Goal: Transaction & Acquisition: Purchase product/service

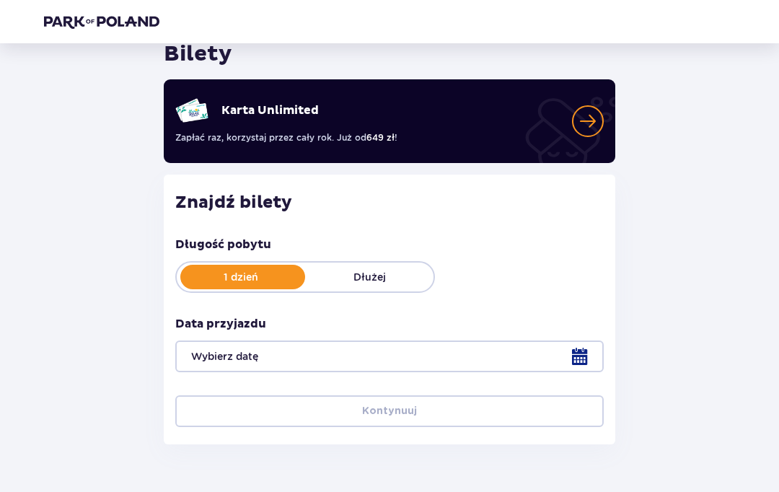
scroll to position [60, 0]
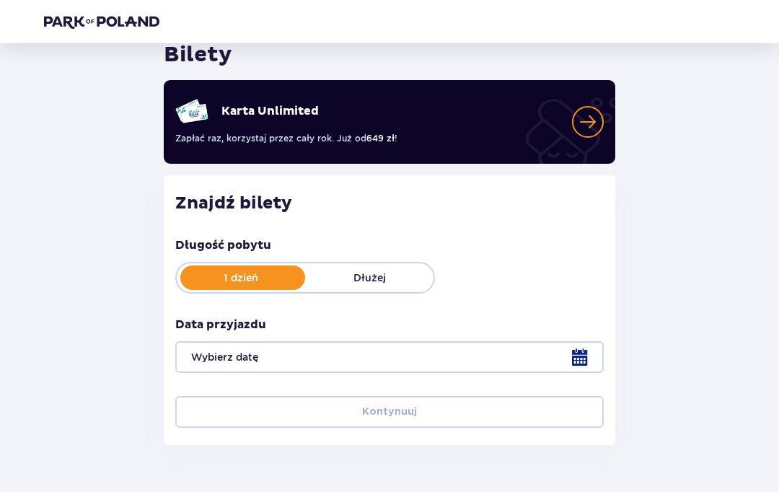
click at [578, 355] on div at bounding box center [389, 357] width 428 height 32
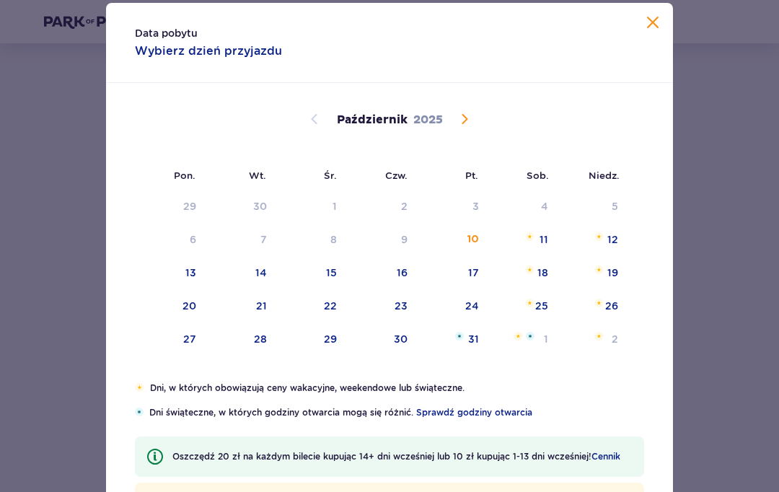
click at [474, 131] on div "Październik 2025" at bounding box center [389, 136] width 477 height 107
click at [463, 128] on span "Następny miesiąc" at bounding box center [464, 118] width 17 height 17
click at [187, 289] on div "10" at bounding box center [170, 273] width 71 height 32
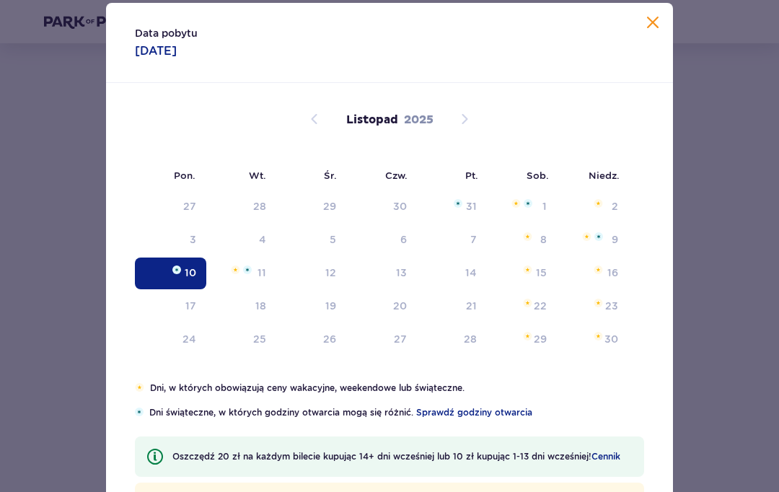
type input "10.11.25"
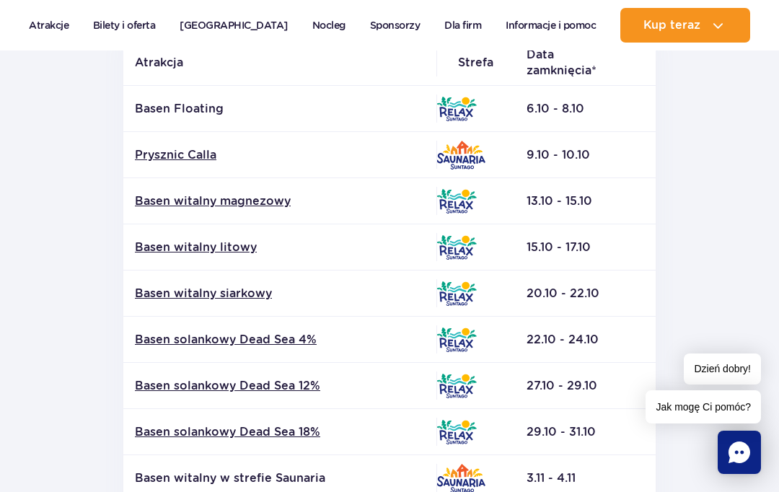
scroll to position [347, 0]
click at [170, 163] on link "Prysznic Calla" at bounding box center [280, 156] width 290 height 16
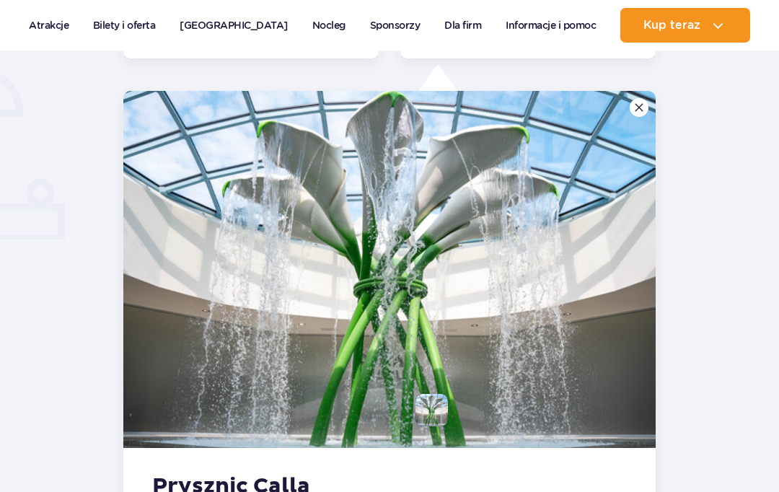
scroll to position [1051, 0]
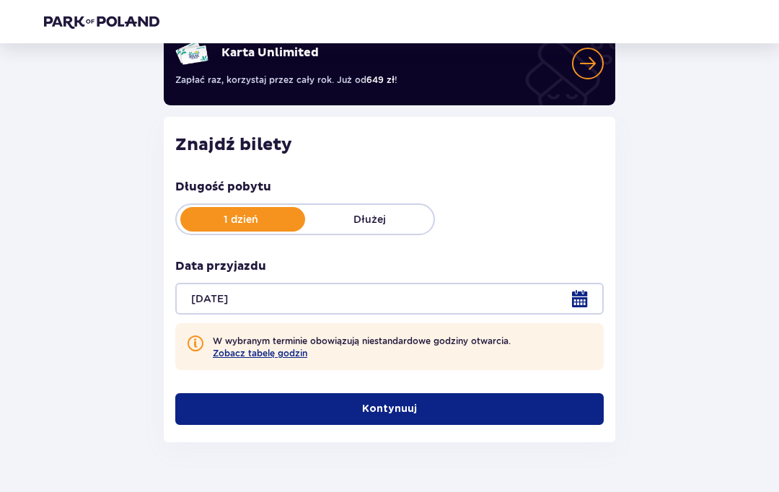
scroll to position [115, 0]
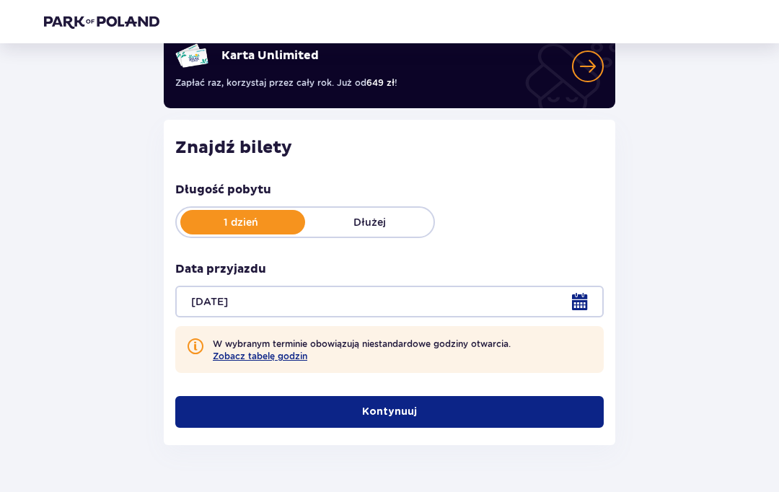
click at [226, 359] on button "Zobacz tabelę godzin" at bounding box center [260, 355] width 94 height 11
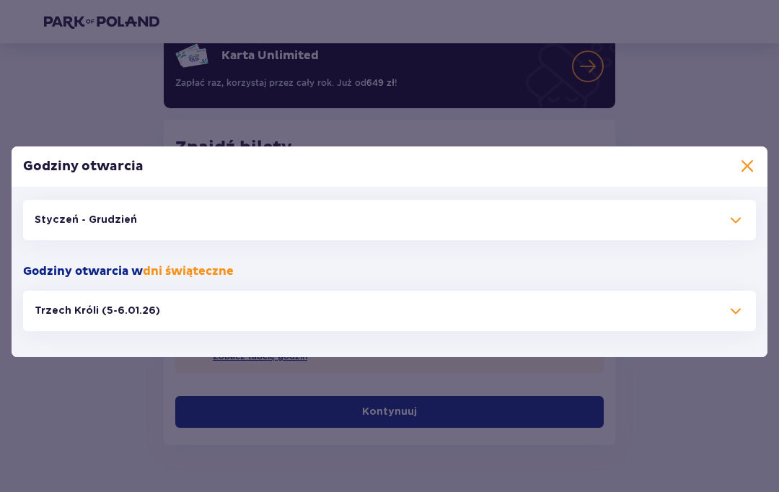
click at [63, 240] on button "Styczeń - Grudzień" at bounding box center [389, 220] width 733 height 40
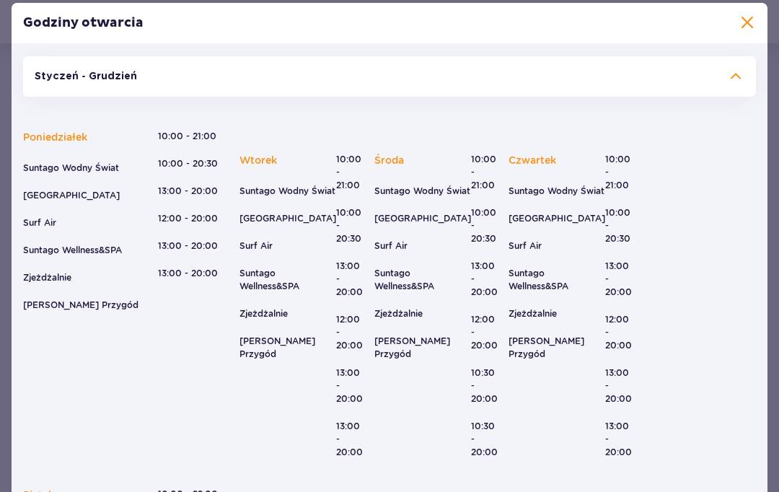
scroll to position [1, 0]
click at [742, 32] on span at bounding box center [746, 22] width 17 height 17
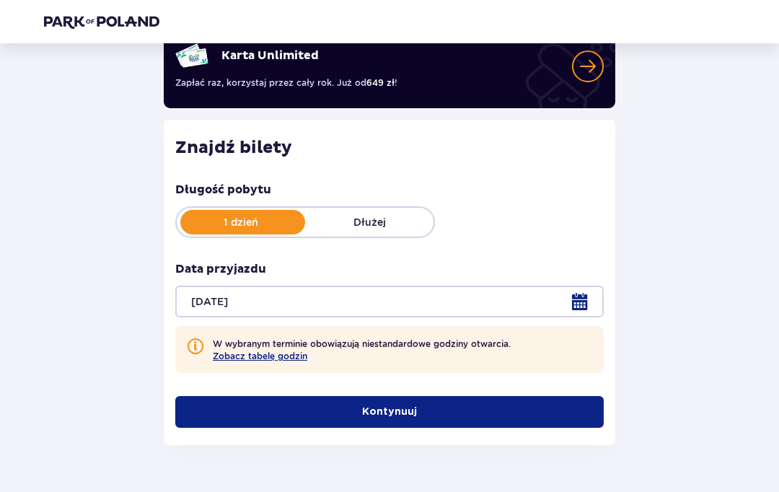
click at [518, 425] on button "Kontynuuj" at bounding box center [389, 412] width 428 height 32
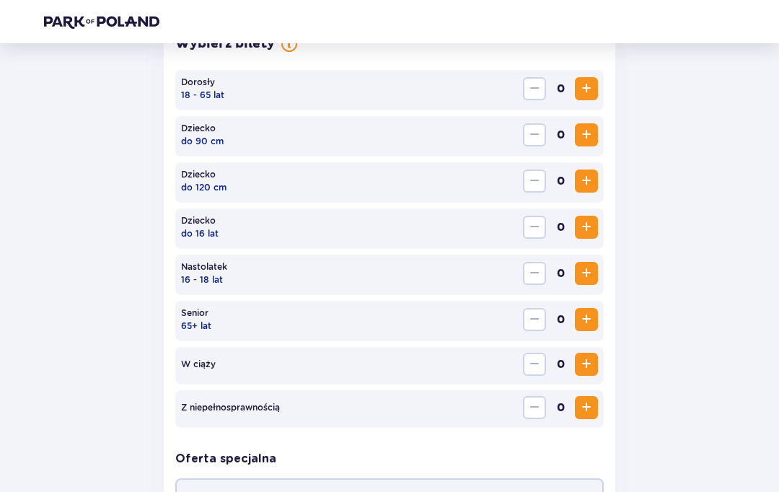
scroll to position [500, 0]
click at [586, 86] on span "Zwiększ" at bounding box center [586, 87] width 17 height 17
click at [589, 89] on span "Zwiększ" at bounding box center [586, 87] width 17 height 17
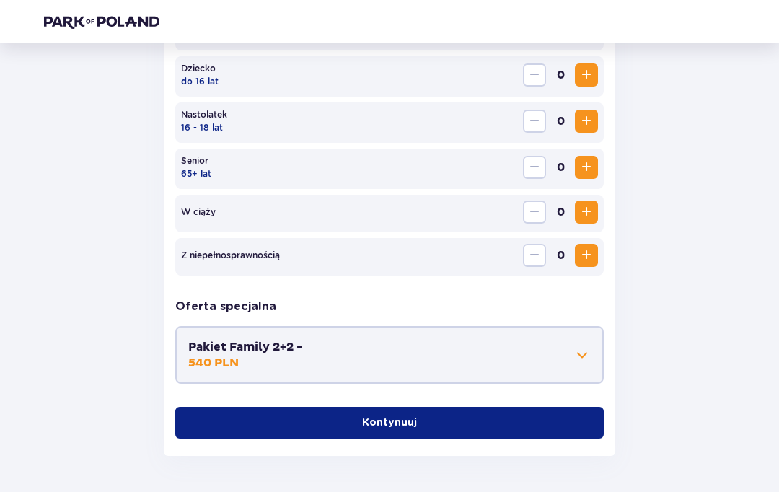
scroll to position [650, 0]
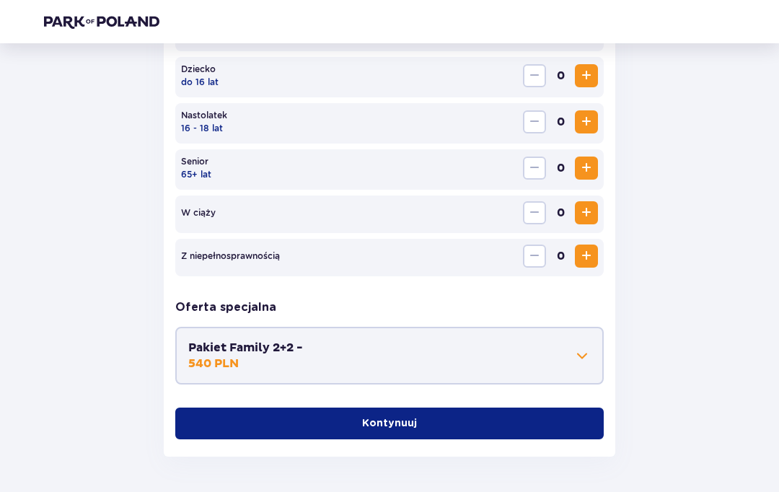
click at [576, 424] on button "Kontynuuj" at bounding box center [389, 423] width 428 height 32
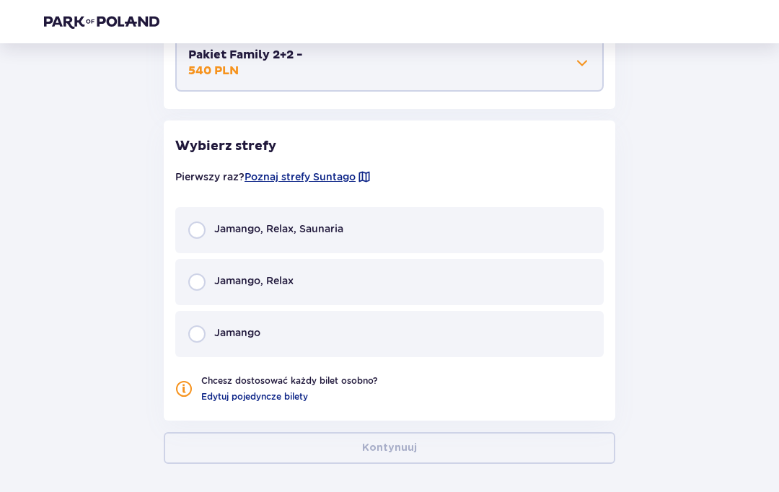
scroll to position [950, 0]
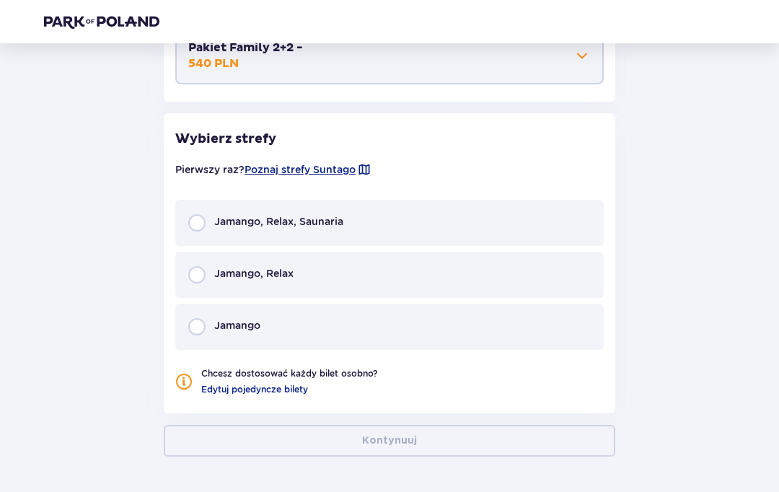
click at [333, 172] on span "Poznaj strefy Suntago" at bounding box center [299, 169] width 111 height 14
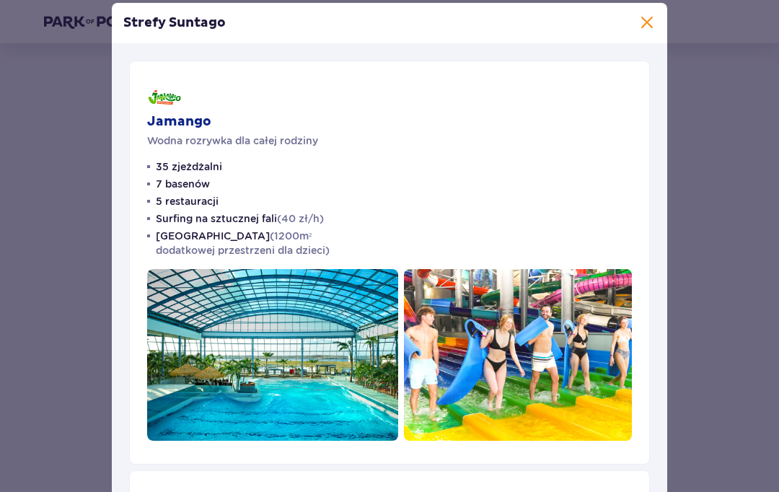
click at [648, 32] on span at bounding box center [646, 22] width 17 height 17
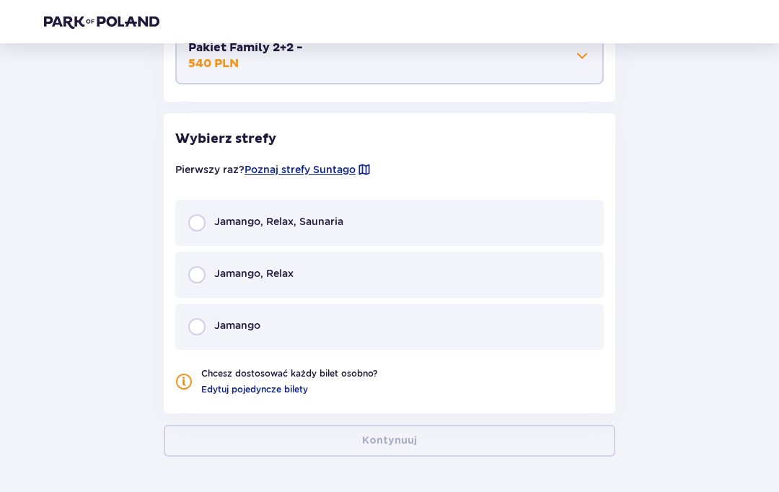
click at [503, 274] on div "Jamango, Relax" at bounding box center [389, 275] width 428 height 46
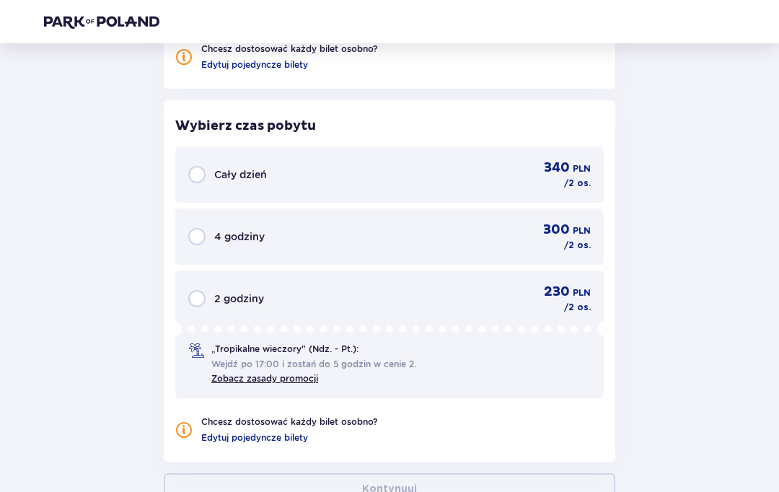
scroll to position [1323, 0]
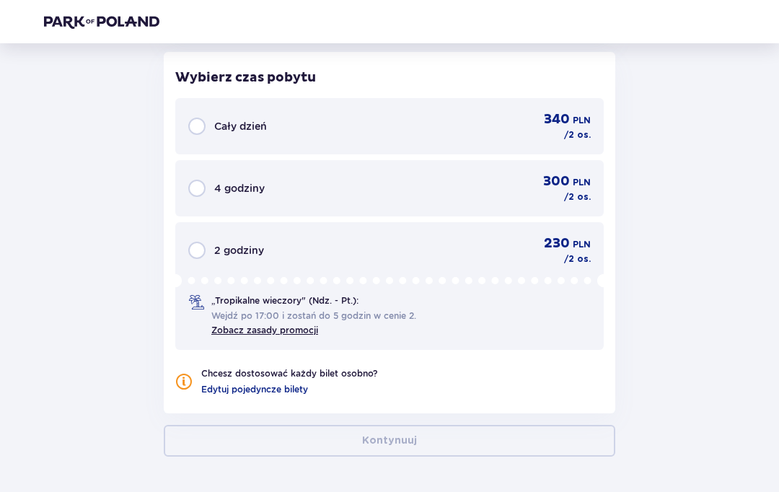
click at [559, 130] on div "340 PLN / 2 os." at bounding box center [567, 126] width 47 height 30
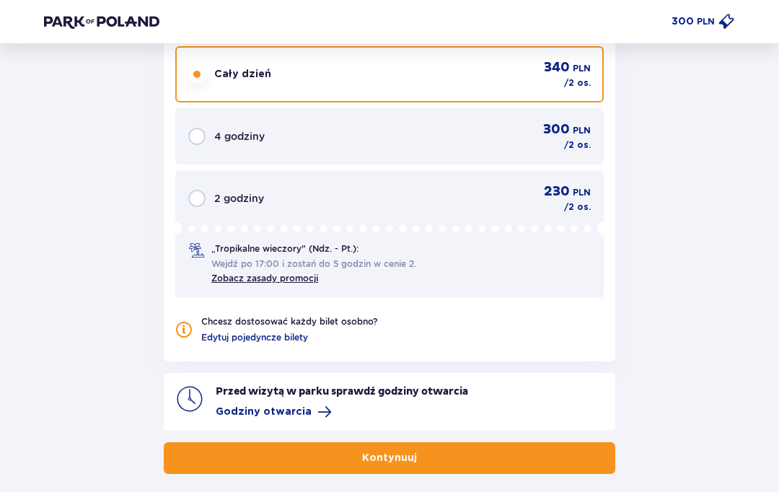
scroll to position [1374, 0]
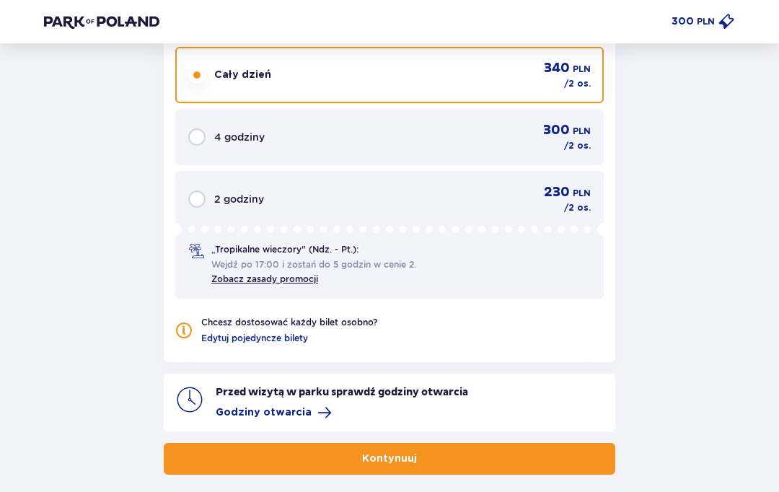
click at [302, 275] on link "Zobacz zasady promocji" at bounding box center [264, 278] width 107 height 11
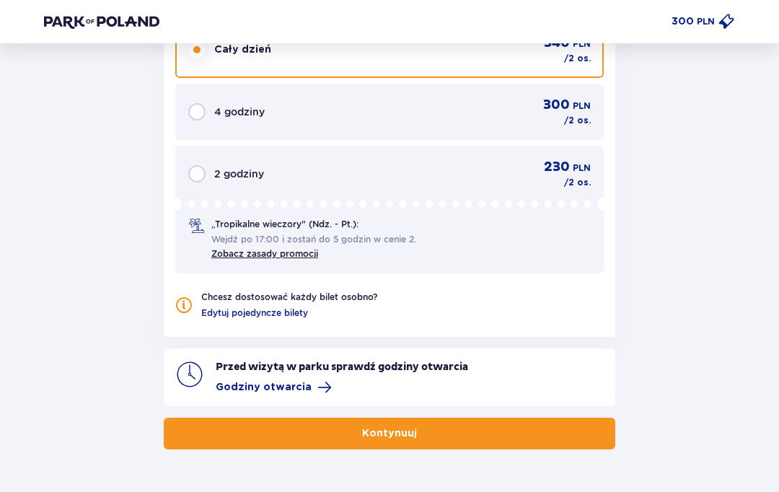
click at [466, 443] on button "Kontynuuj" at bounding box center [389, 434] width 451 height 32
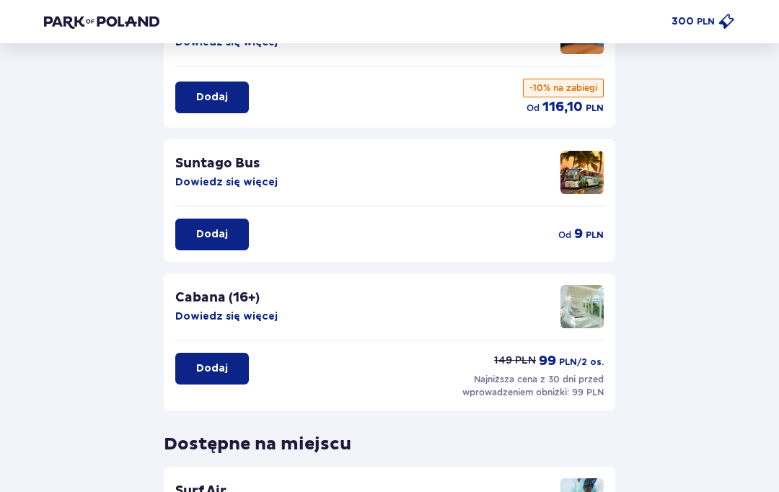
scroll to position [149, 0]
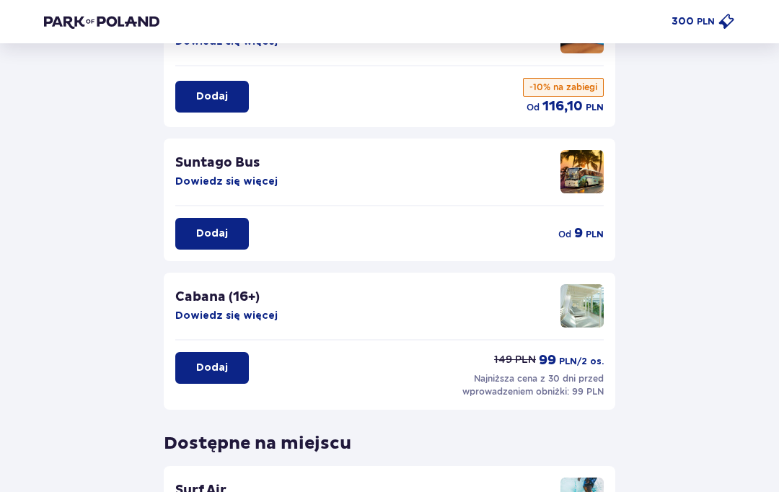
click at [253, 315] on button "Dowiedz się więcej" at bounding box center [226, 316] width 102 height 14
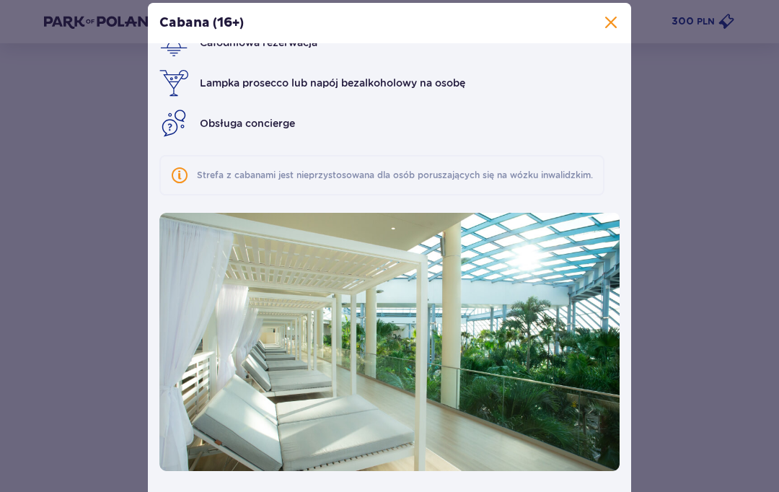
scroll to position [79, 0]
click at [618, 32] on span at bounding box center [610, 22] width 17 height 17
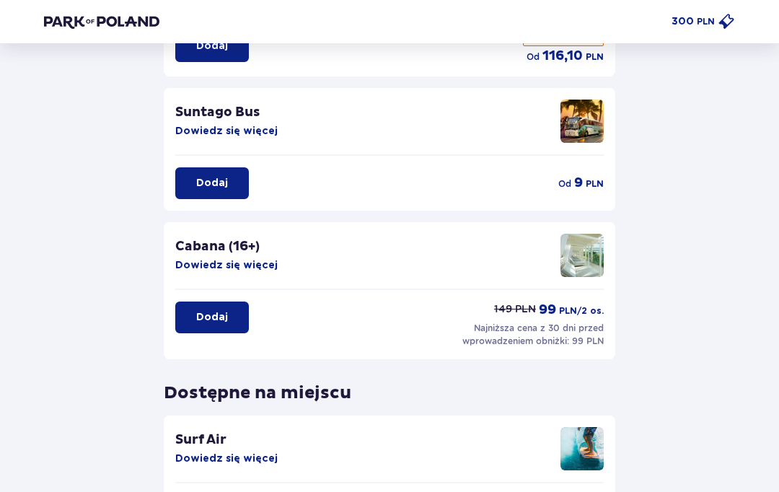
scroll to position [327, 0]
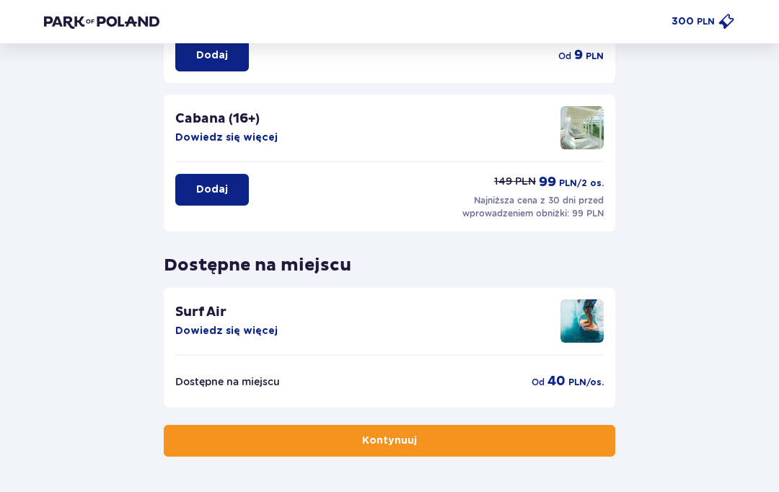
click at [465, 449] on button "Kontynuuj" at bounding box center [389, 441] width 451 height 32
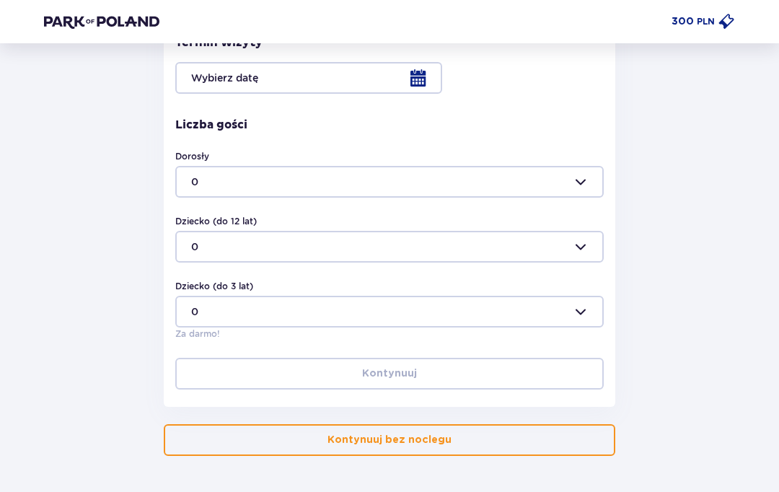
scroll to position [357, 0]
click at [490, 446] on button "Kontynuuj bez noclegu" at bounding box center [389, 441] width 451 height 32
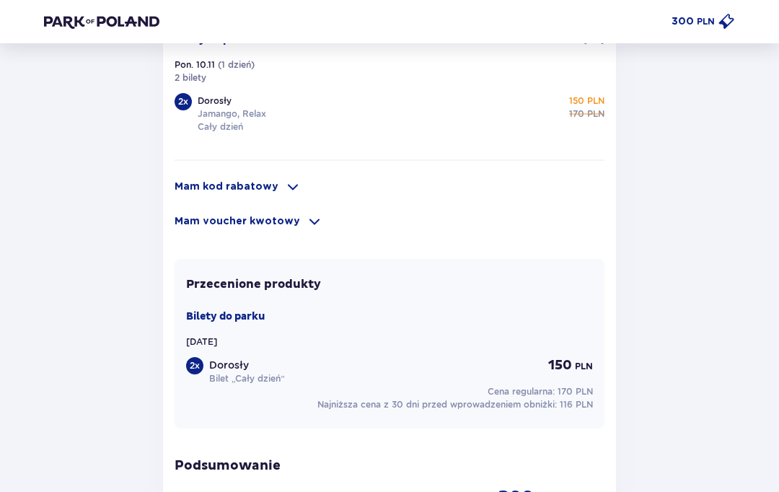
scroll to position [992, 0]
click at [290, 190] on span at bounding box center [292, 185] width 17 height 17
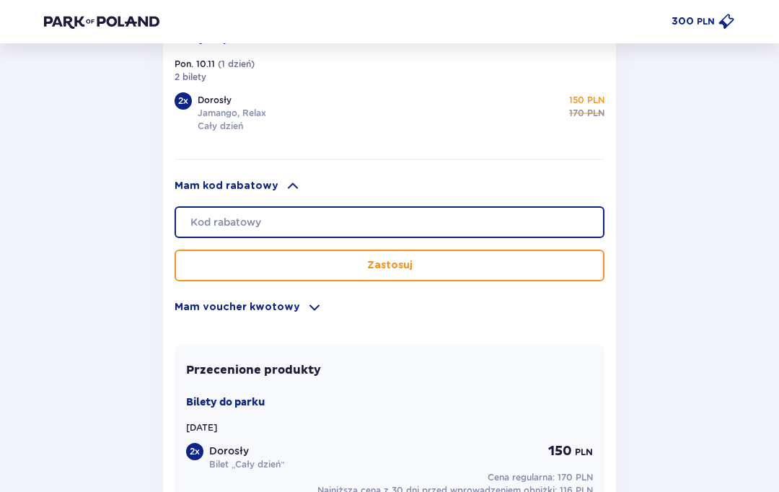
click at [350, 217] on input "text" at bounding box center [389, 222] width 430 height 32
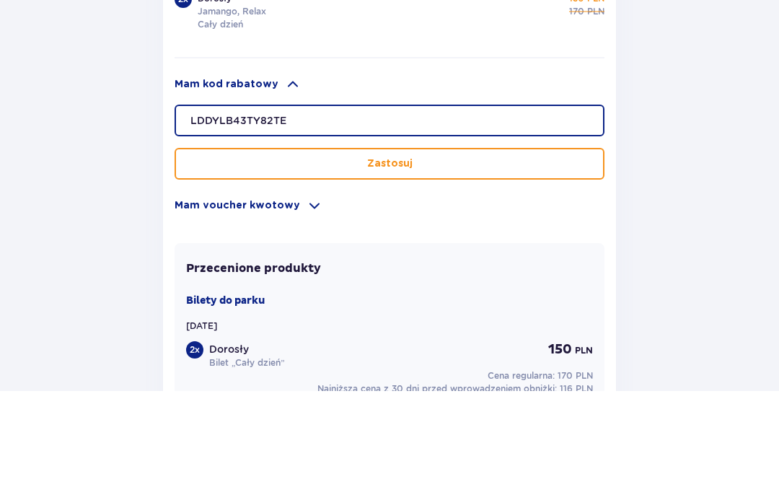
type input "LDDYLB43TY82TE"
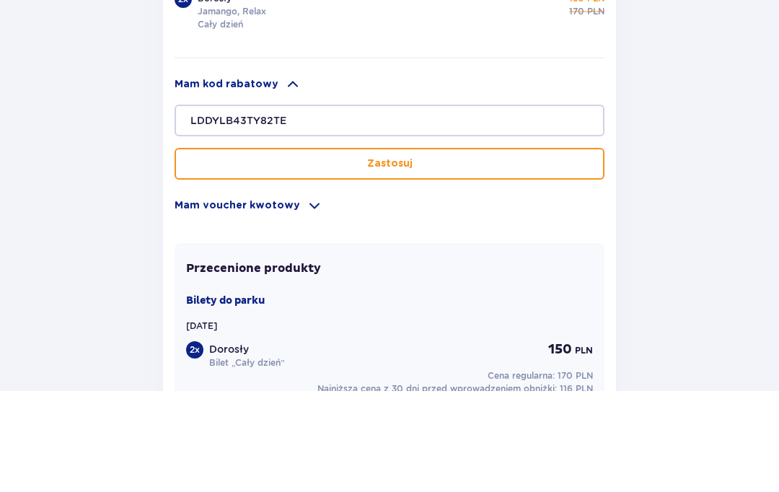
click at [455, 249] on button "Zastosuj" at bounding box center [389, 265] width 430 height 32
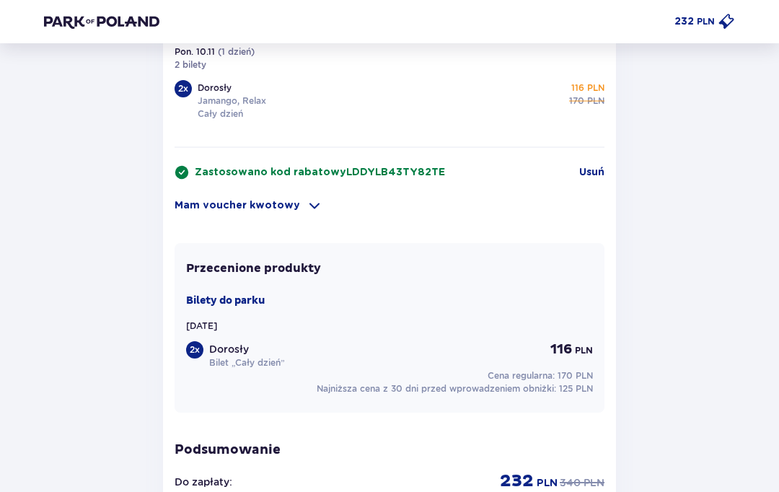
scroll to position [1003, 0]
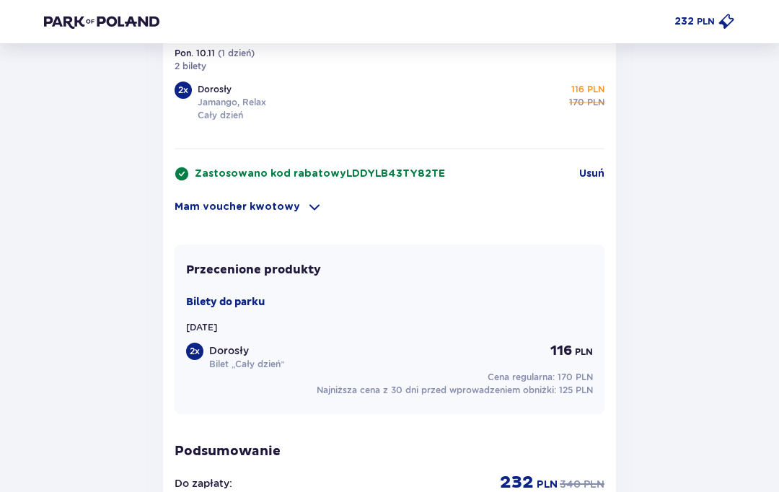
click at [312, 216] on span at bounding box center [314, 206] width 17 height 17
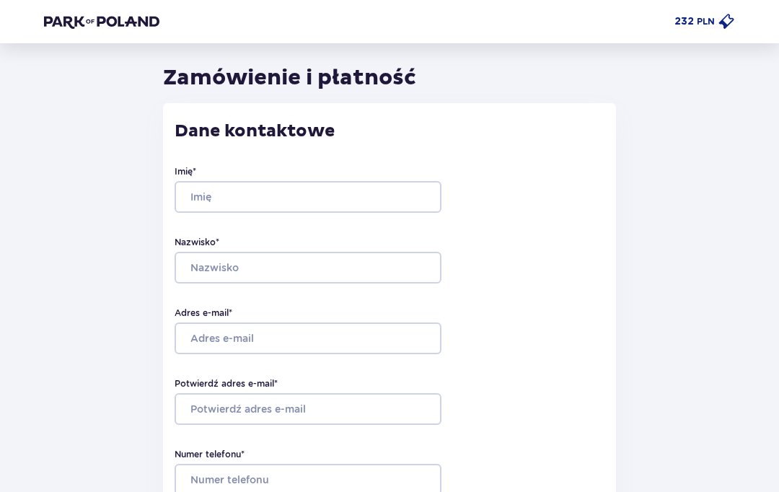
scroll to position [37, 0]
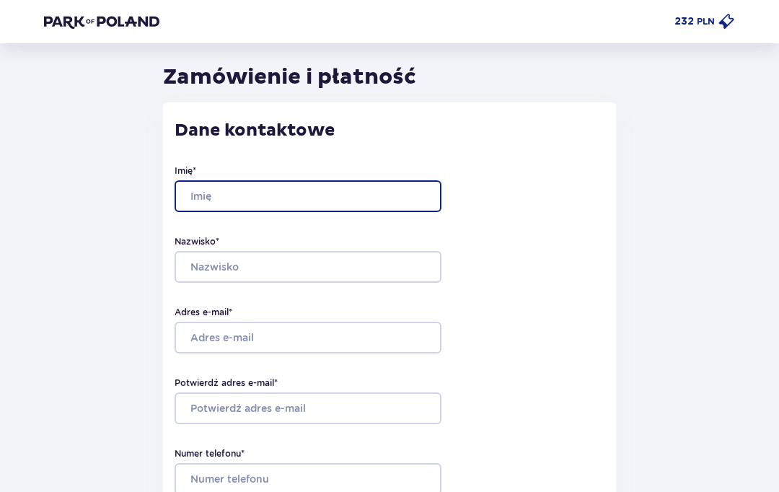
click at [381, 198] on input "Imię *" at bounding box center [307, 196] width 267 height 32
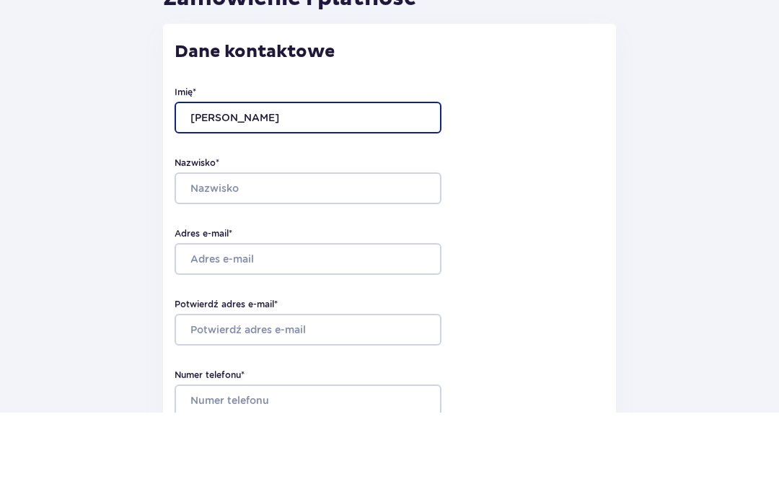
type input "Mikołaj"
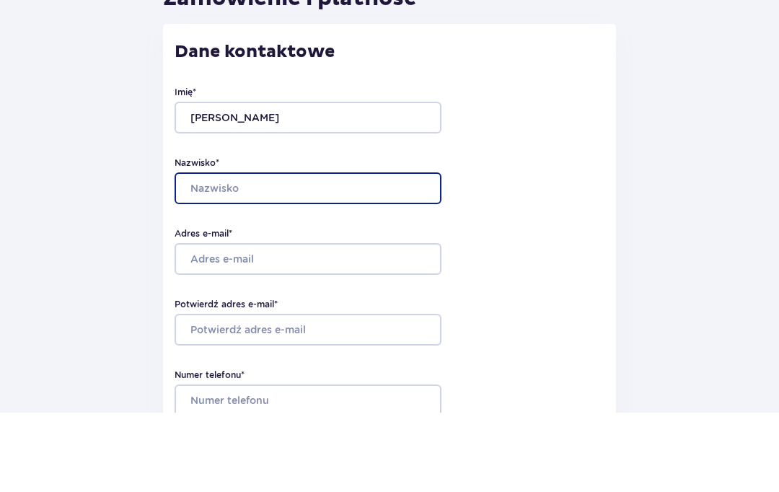
click at [357, 252] on input "Nazwisko *" at bounding box center [307, 268] width 267 height 32
click at [407, 252] on input "Nazwisko *" at bounding box center [307, 268] width 267 height 32
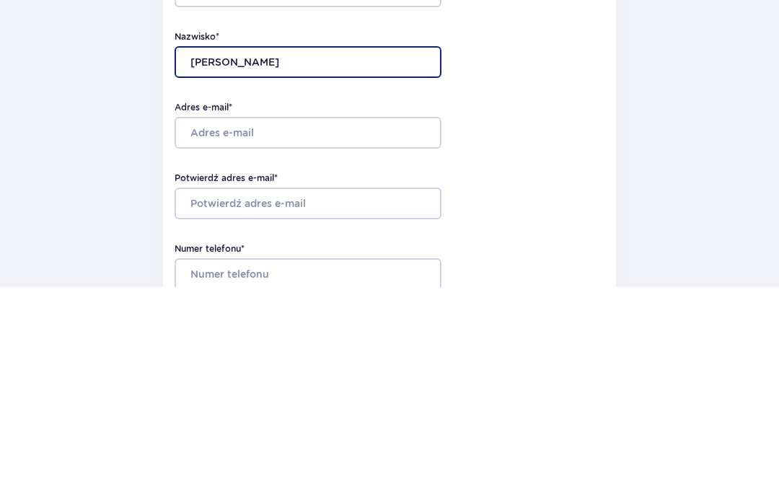
type input "Paluszkiewicz"
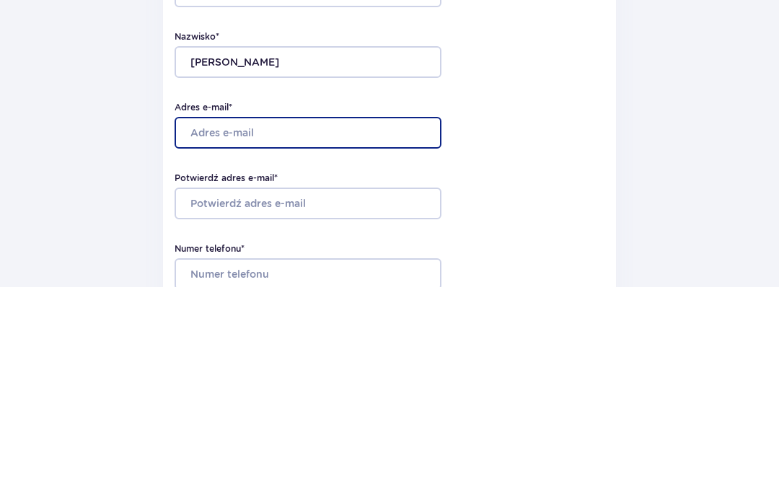
click at [401, 322] on input "Adres e-mail *" at bounding box center [307, 338] width 267 height 32
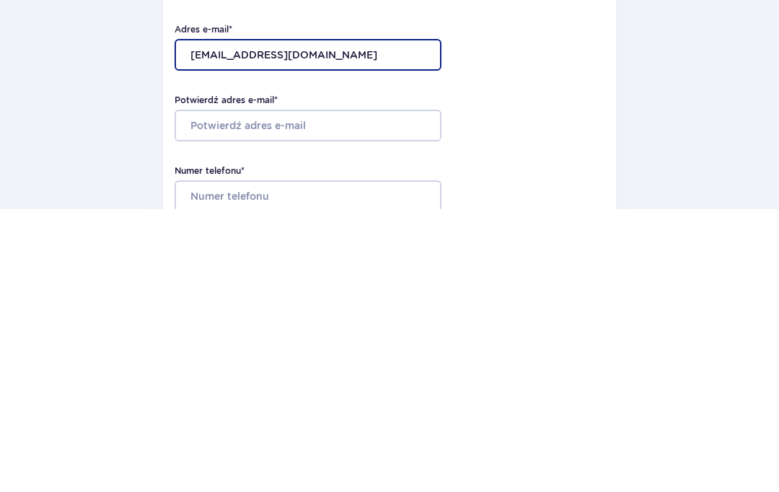
type input "mpaluszek9@interia.pl"
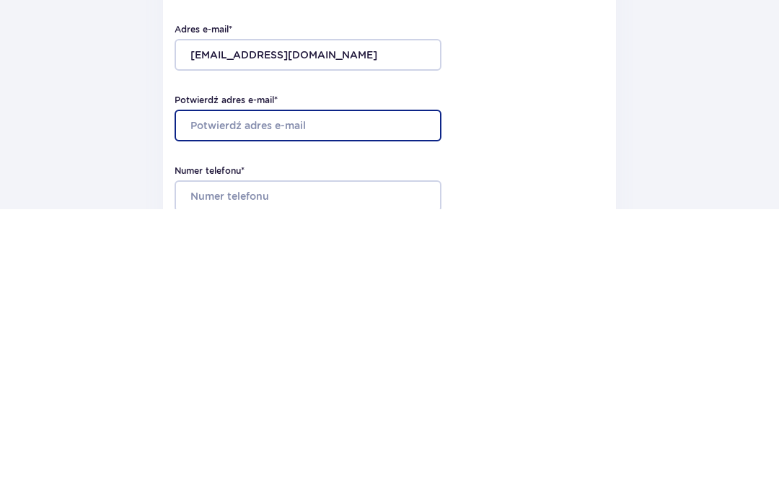
click at [405, 393] on input "Potwierdź adres e-mail *" at bounding box center [307, 409] width 267 height 32
type input "mpaluszek9@interia.pl"
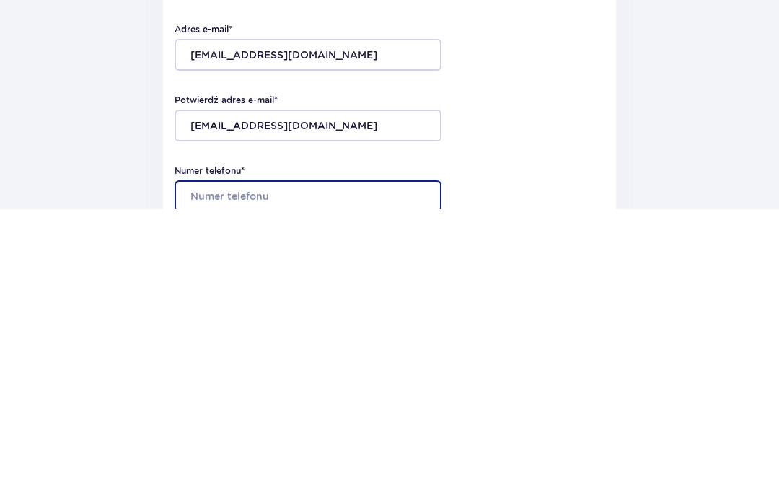
click at [399, 464] on input "Numer telefonu *" at bounding box center [307, 480] width 267 height 32
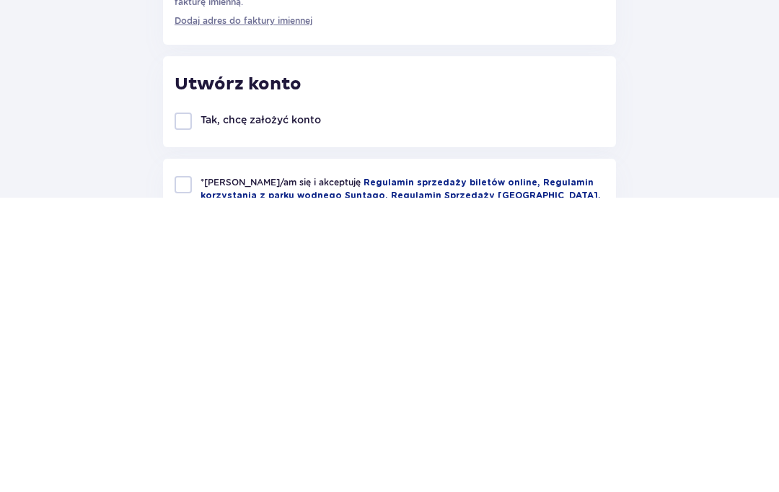
scroll to position [623, 0]
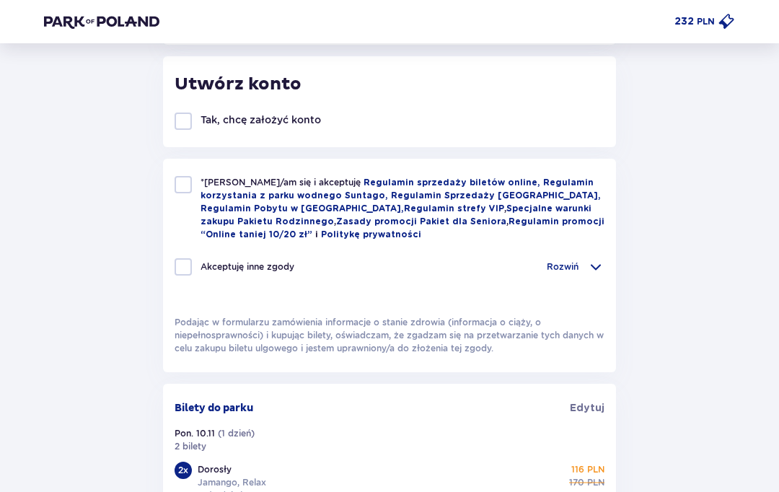
type input "48 514978562"
click at [183, 120] on div at bounding box center [182, 120] width 17 height 17
checkbox input "true"
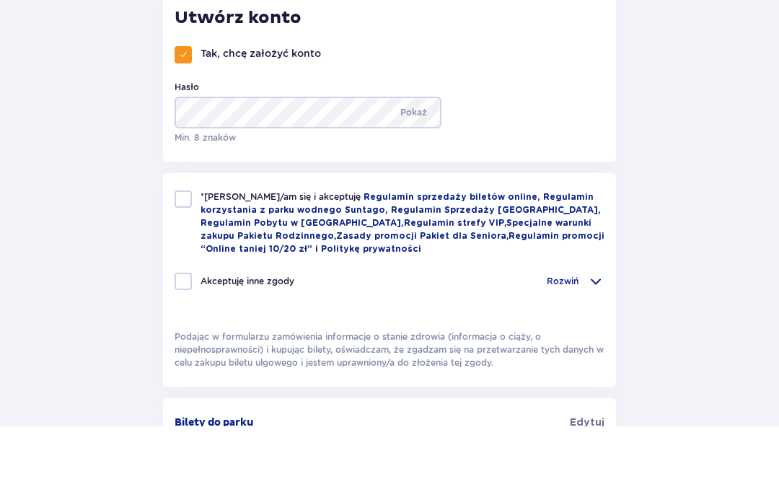
click at [418, 163] on p "Pokaż" at bounding box center [413, 179] width 27 height 32
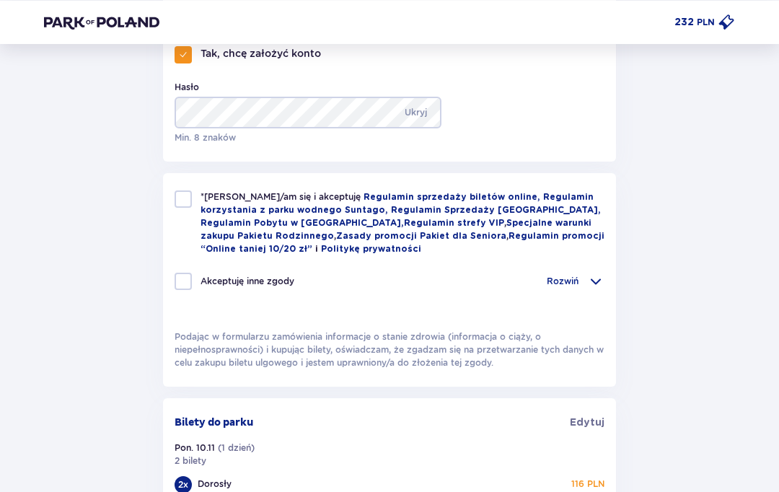
click at [414, 116] on p "Ukryj" at bounding box center [416, 113] width 22 height 32
click at [176, 208] on div "*Zapoznałem/am się i akceptuję Regulamin sprzedaży biletów online, Regulamin ko…" at bounding box center [389, 222] width 430 height 65
checkbox input "true"
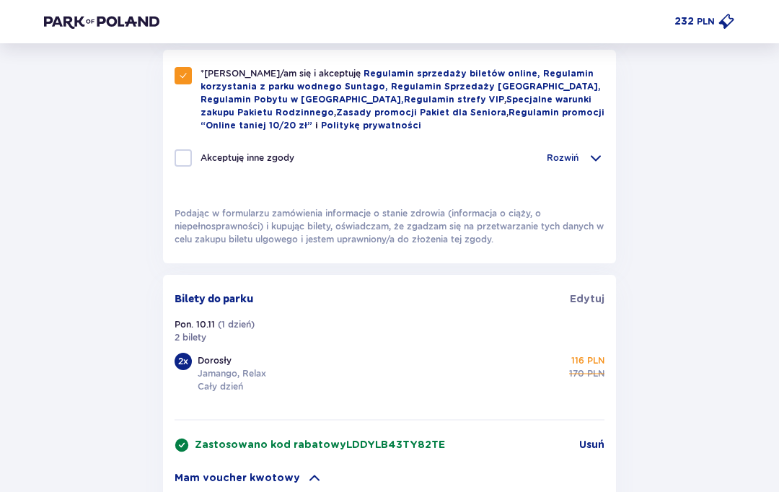
scroll to position [816, 0]
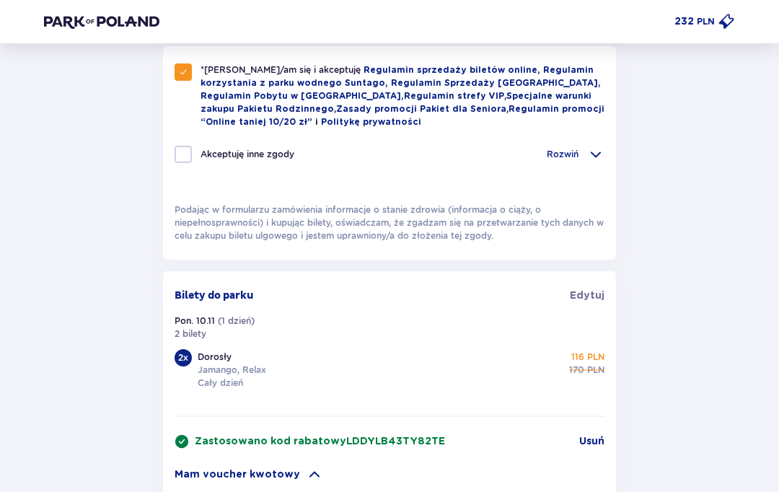
click at [588, 128] on p "*Zapoznałem/am się i akceptuję Regulamin sprzedaży biletów online, Regulamin ko…" at bounding box center [402, 95] width 404 height 65
click at [578, 152] on div "Rozwiń" at bounding box center [576, 154] width 58 height 17
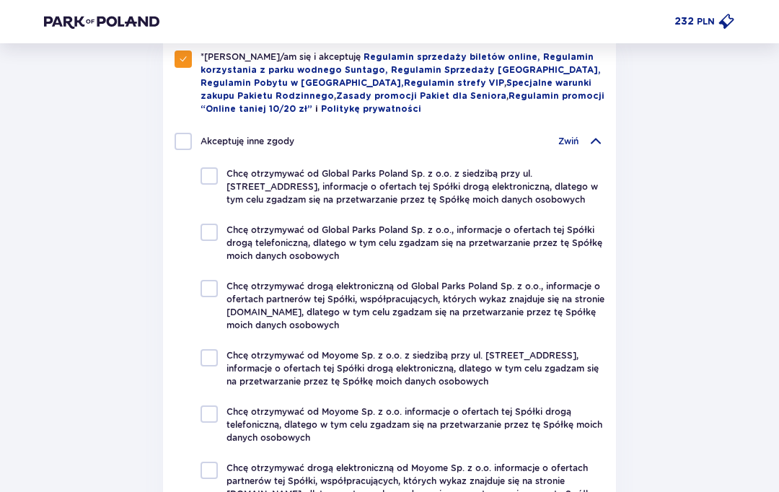
scroll to position [831, 0]
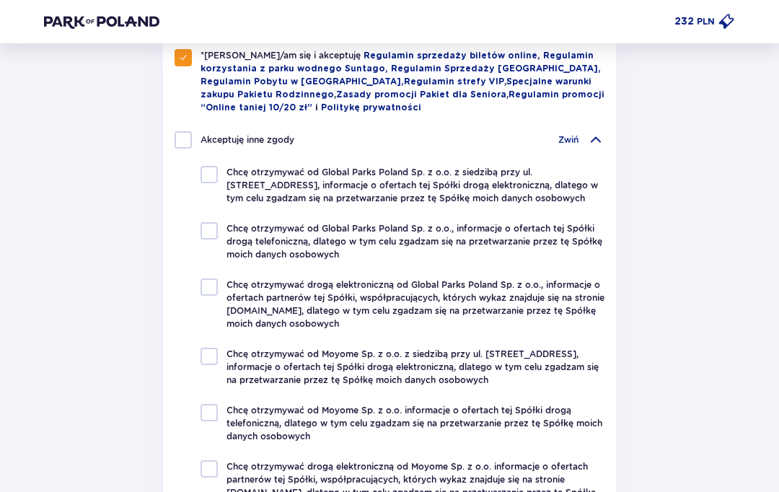
click at [583, 143] on div "Zwiń" at bounding box center [581, 139] width 46 height 17
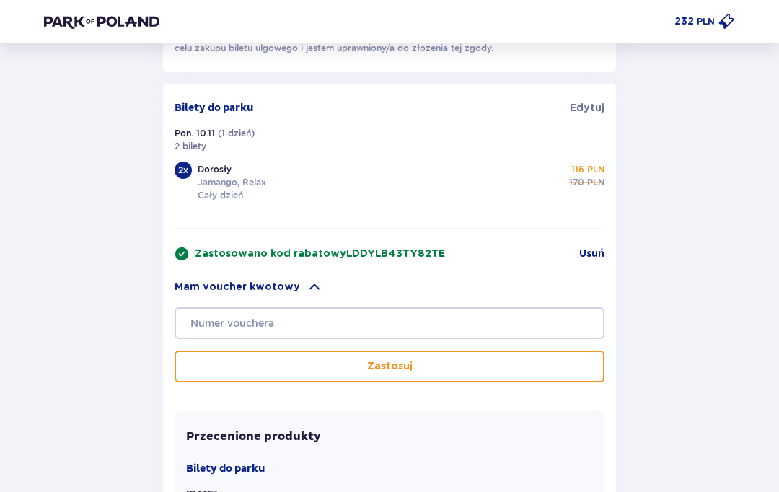
scroll to position [1003, 0]
click at [598, 116] on span "Edytuj" at bounding box center [587, 109] width 35 height 14
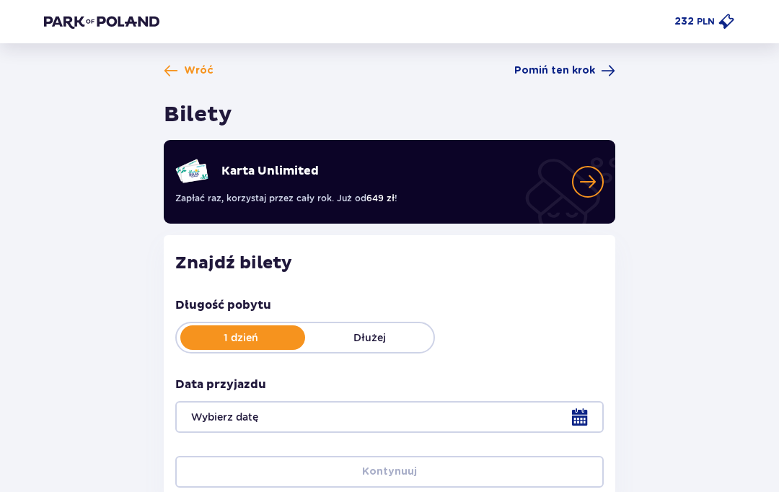
type input "10.11.25"
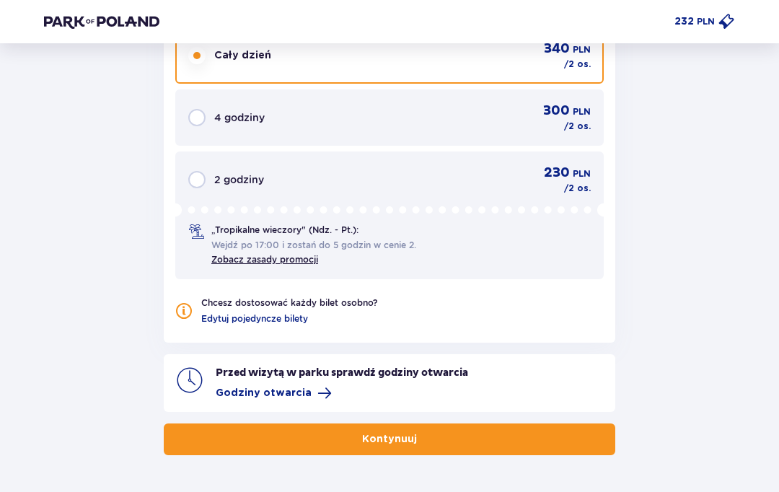
scroll to position [1392, 0]
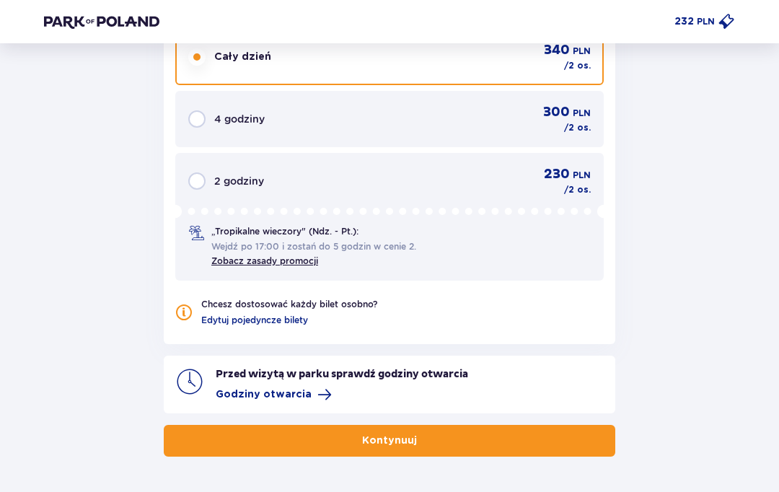
click at [485, 441] on button "Kontynuuj" at bounding box center [389, 441] width 451 height 32
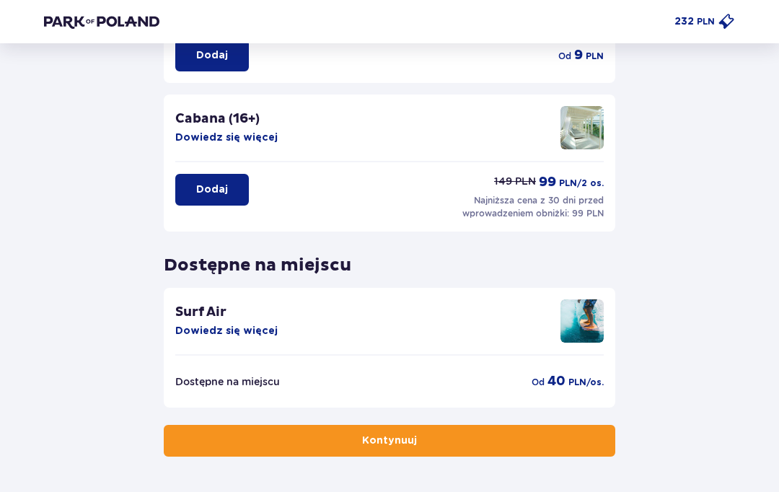
click at [487, 449] on button "Kontynuuj" at bounding box center [389, 441] width 451 height 32
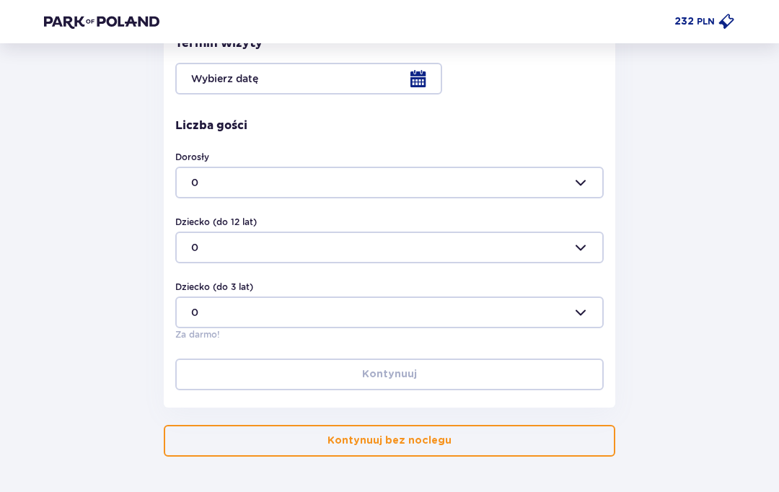
click at [472, 446] on button "Kontynuuj bez noclegu" at bounding box center [389, 441] width 451 height 32
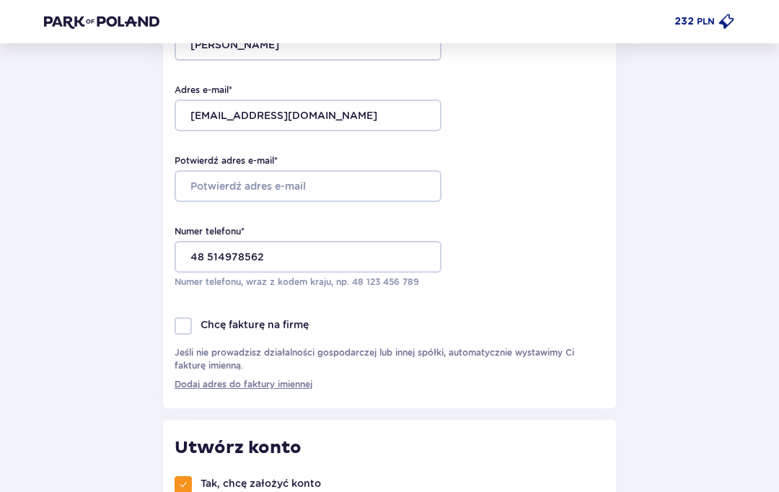
scroll to position [261, 0]
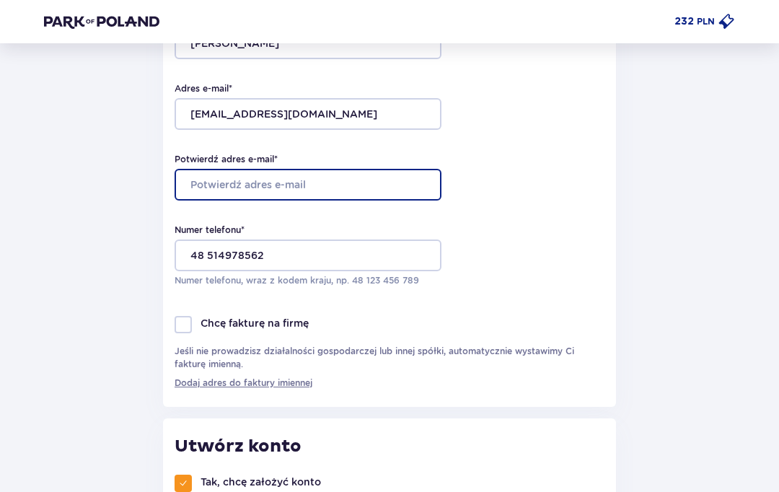
click at [381, 184] on input "Potwierdź adres e-mail *" at bounding box center [307, 185] width 267 height 32
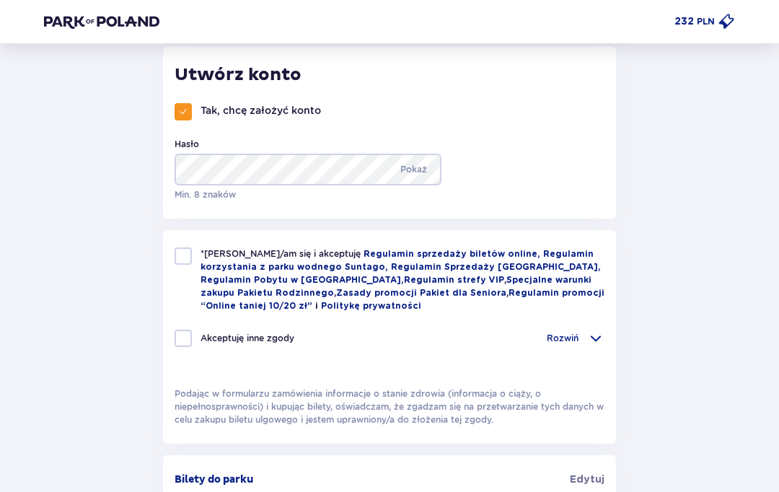
scroll to position [633, 0]
type input "mpaluszek9@interia.pl"
click at [420, 172] on p "Pokaż" at bounding box center [413, 169] width 27 height 32
click at [420, 163] on p "Ukryj" at bounding box center [416, 169] width 22 height 32
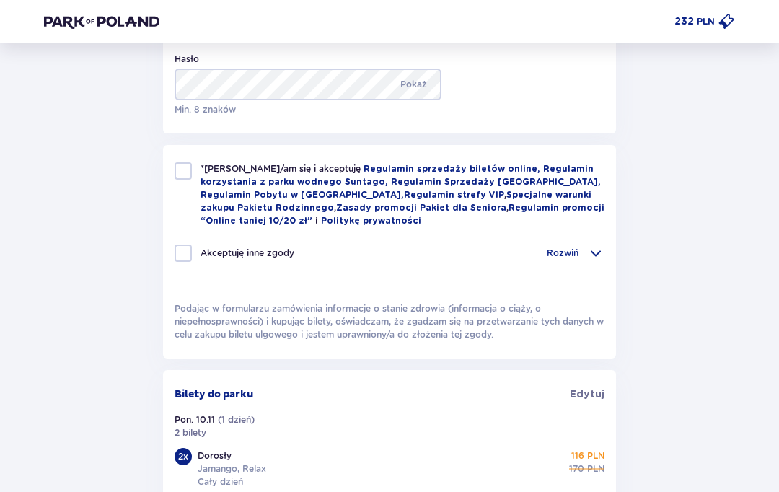
scroll to position [719, 0]
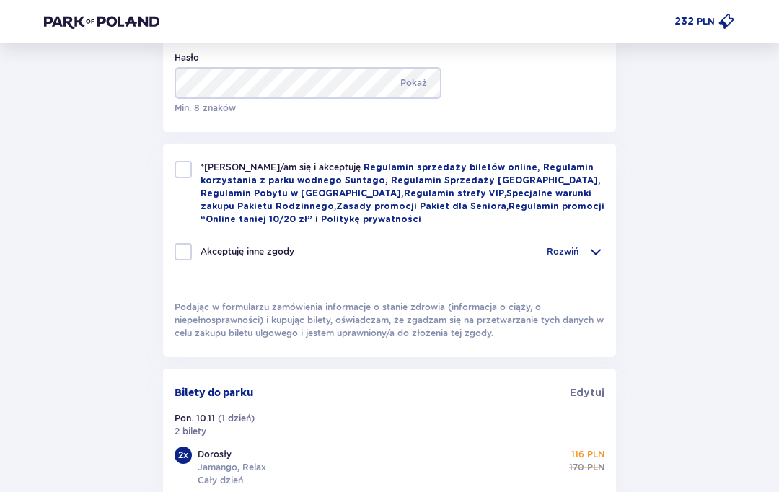
click at [180, 177] on div at bounding box center [182, 169] width 17 height 17
checkbox input "true"
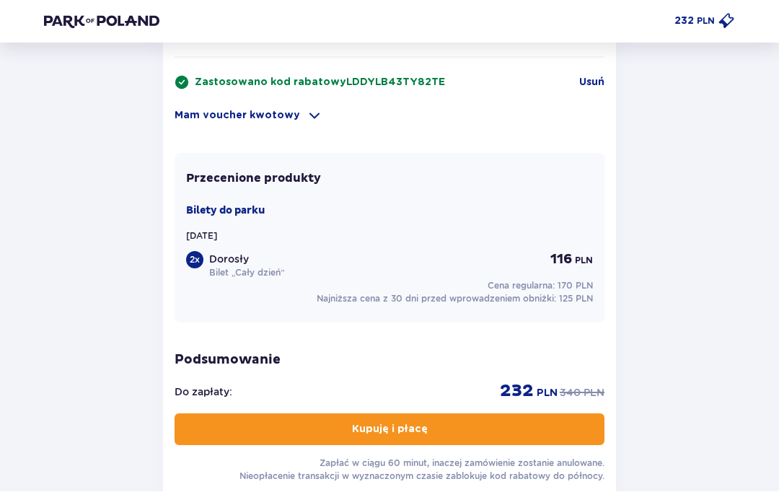
scroll to position [1196, 0]
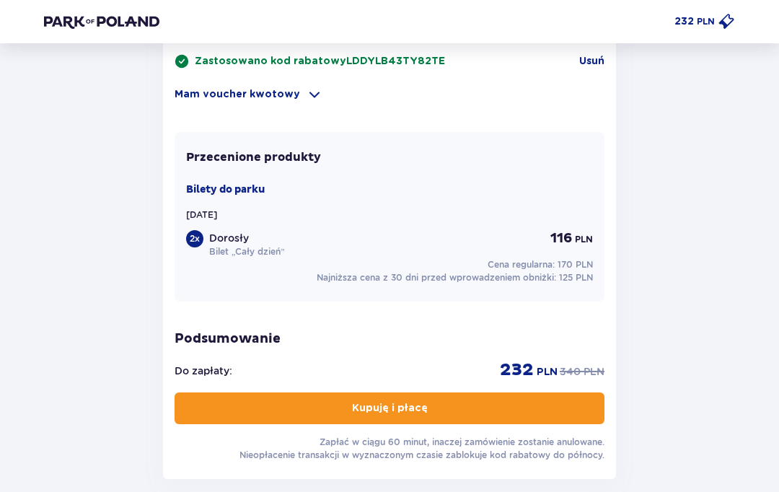
click at [194, 409] on button "Kupuję i płacę" at bounding box center [389, 408] width 430 height 32
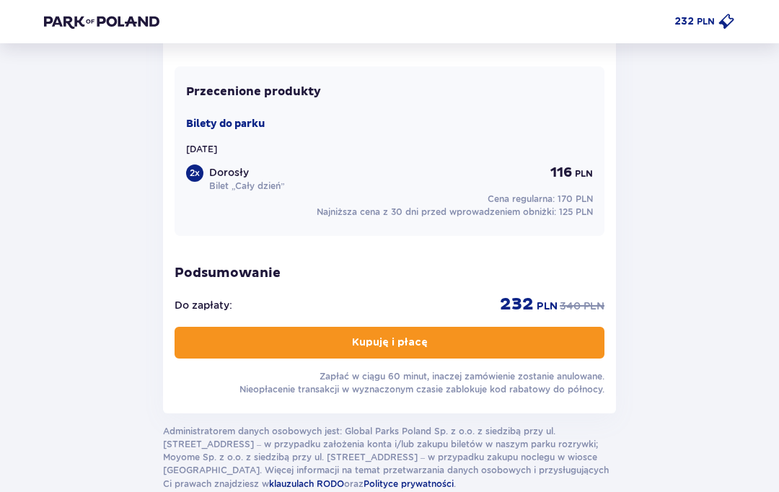
scroll to position [1263, 0]
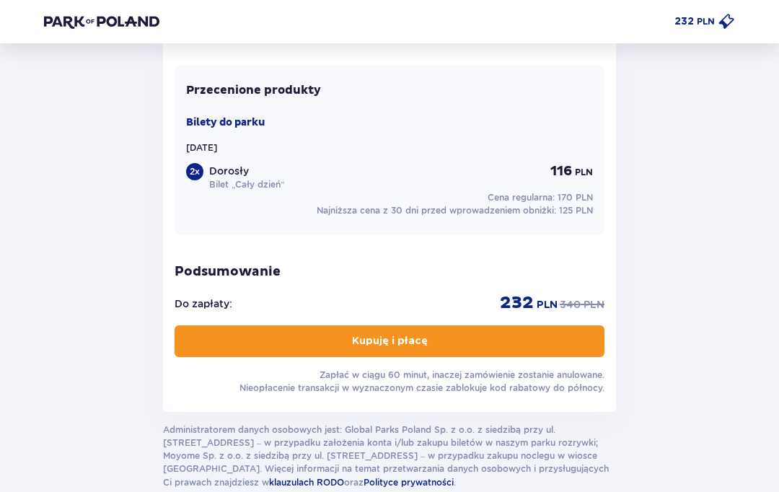
click at [408, 345] on p "Kupuję i płacę" at bounding box center [390, 341] width 76 height 14
